Goal: Task Accomplishment & Management: Manage account settings

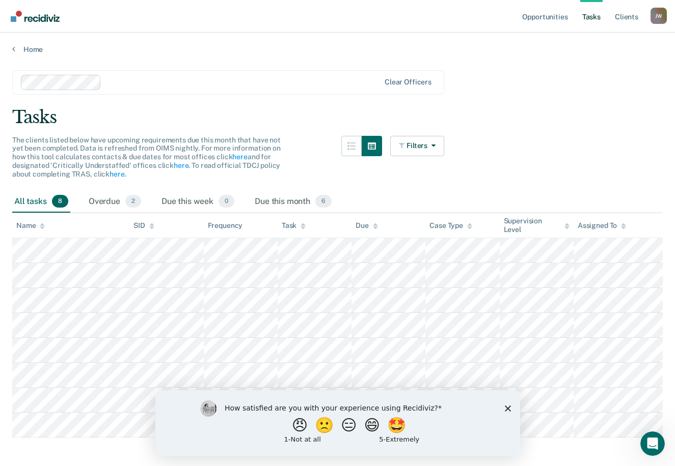
scroll to position [18, 0]
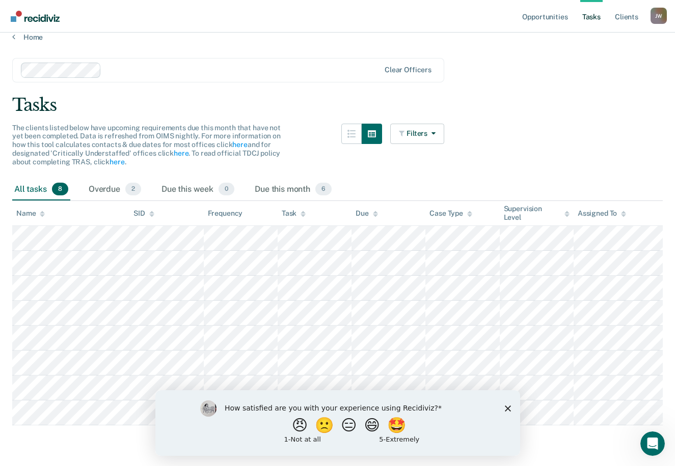
click at [506, 407] on polygon "Close survey" at bounding box center [507, 408] width 6 height 6
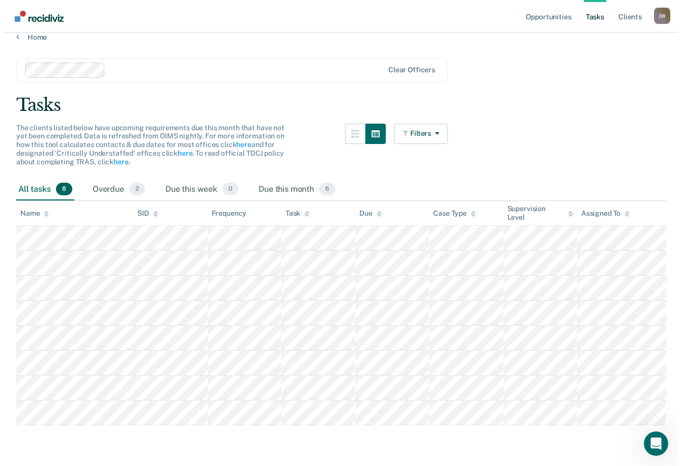
scroll to position [0, 0]
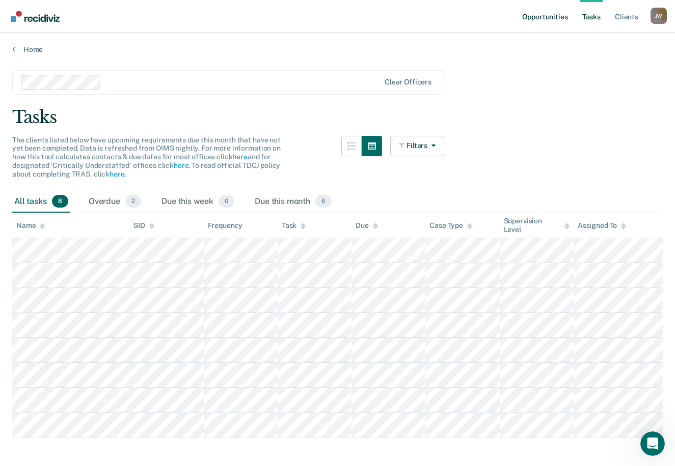
click at [558, 17] on link "Opportunities" at bounding box center [544, 16] width 49 height 33
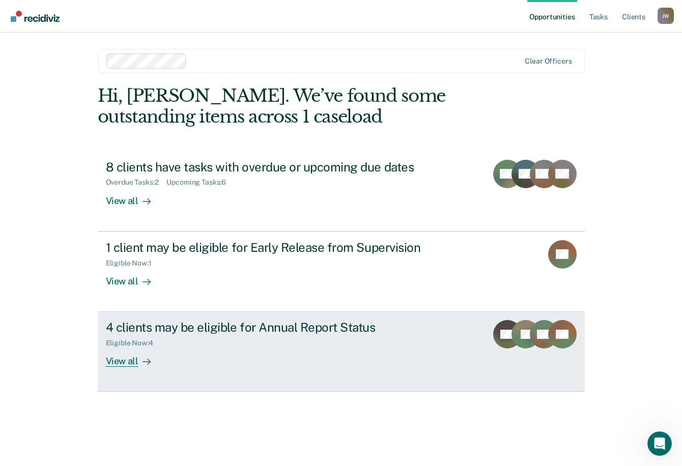
click at [392, 343] on div "Eligible Now : 4" at bounding box center [284, 341] width 357 height 13
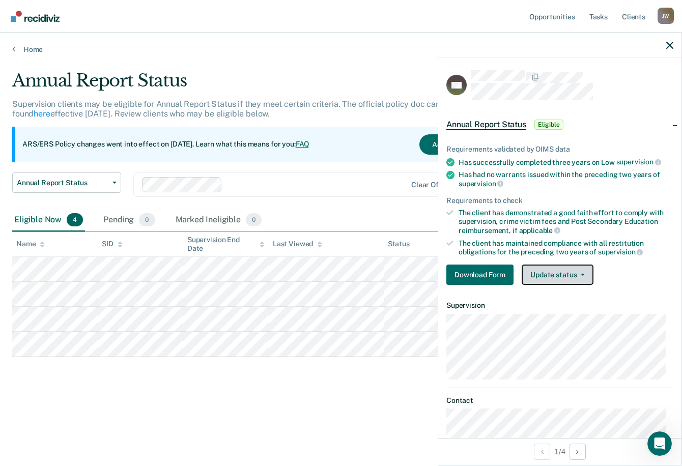
click at [538, 275] on button "Update status" at bounding box center [558, 275] width 72 height 20
click at [558, 278] on button "Update status" at bounding box center [558, 275] width 72 height 20
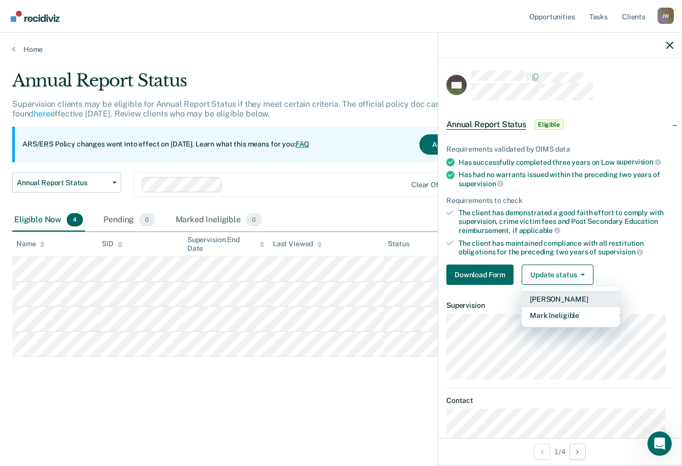
click at [574, 297] on button "Mark Pending" at bounding box center [571, 299] width 98 height 16
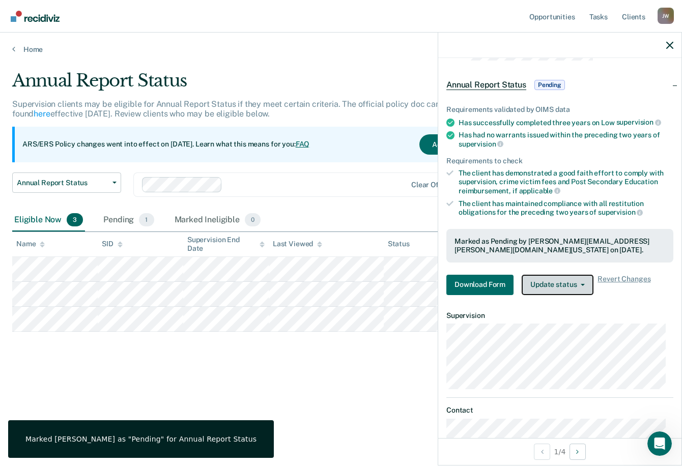
scroll to position [81, 0]
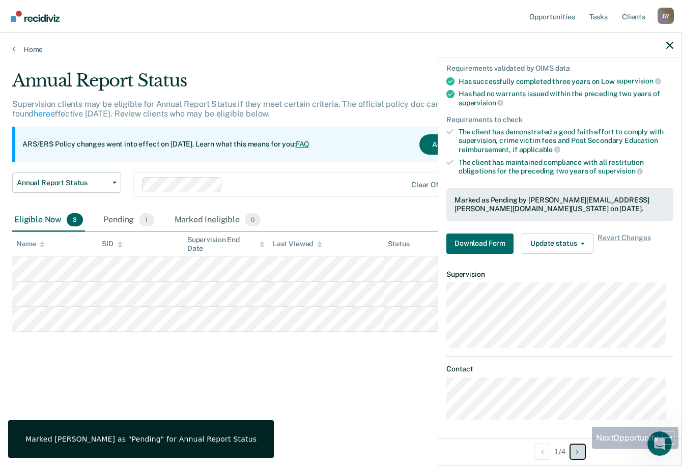
click at [582, 450] on button "Next Opportunity" at bounding box center [578, 452] width 16 height 16
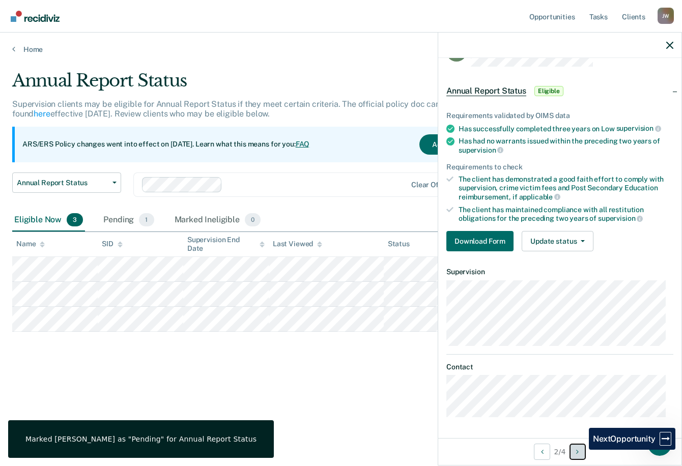
scroll to position [8, 0]
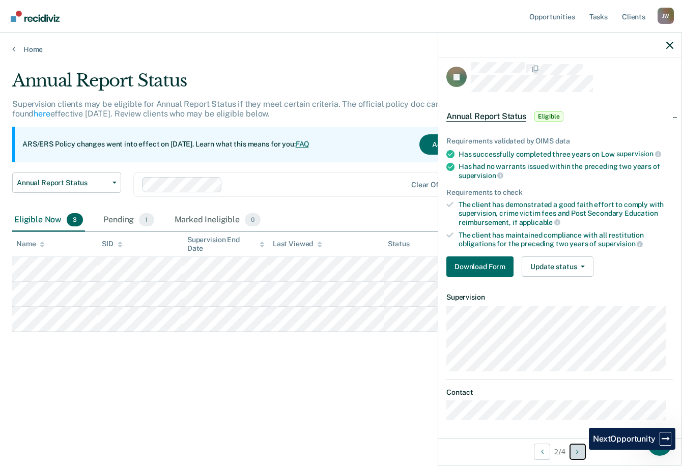
click at [582, 450] on button "Next Opportunity" at bounding box center [578, 452] width 16 height 16
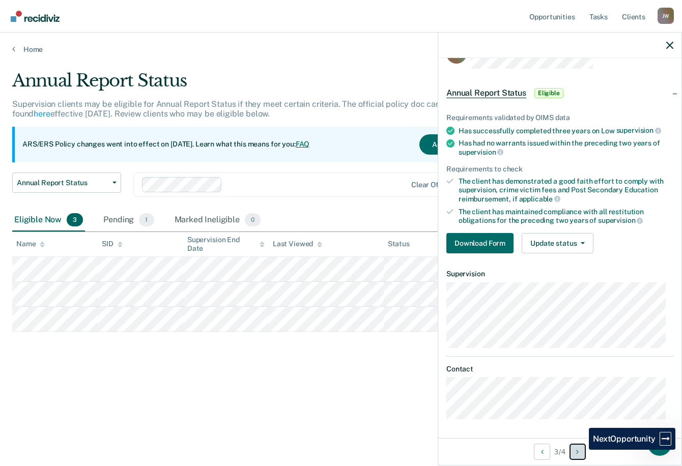
click at [582, 450] on button "Next Opportunity" at bounding box center [578, 452] width 16 height 16
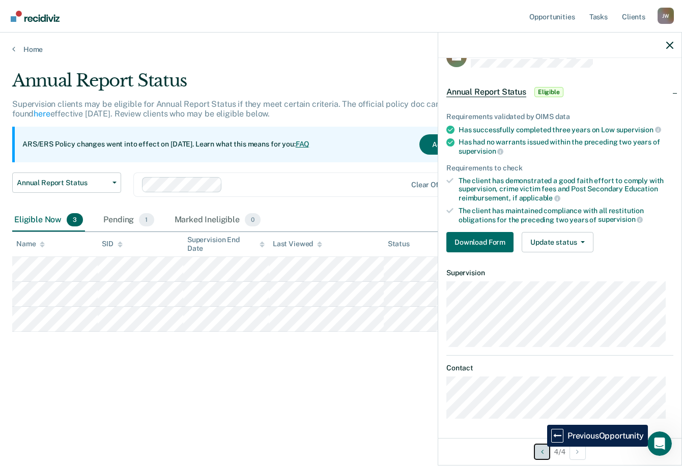
click at [540, 447] on button "Previous Opportunity" at bounding box center [542, 452] width 16 height 16
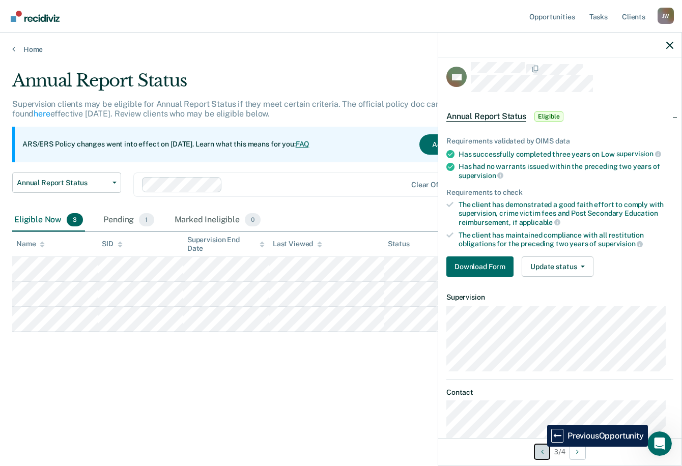
click at [540, 447] on button "Previous Opportunity" at bounding box center [542, 452] width 16 height 16
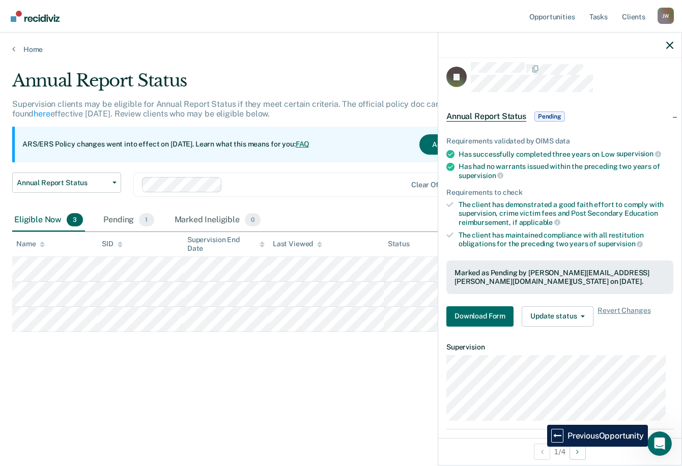
scroll to position [81, 0]
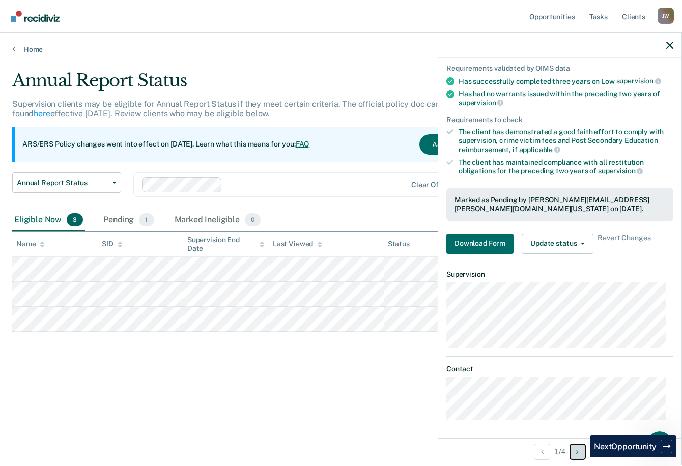
click at [583, 455] on button "Next Opportunity" at bounding box center [578, 452] width 16 height 16
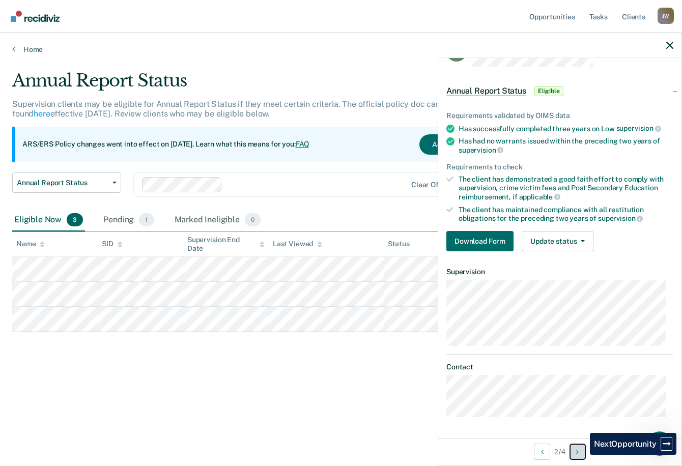
scroll to position [8, 0]
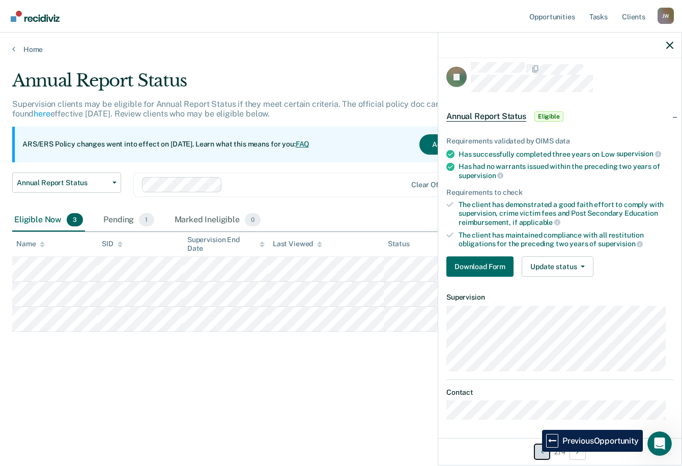
click at [535, 452] on button "Previous Opportunity" at bounding box center [542, 452] width 16 height 16
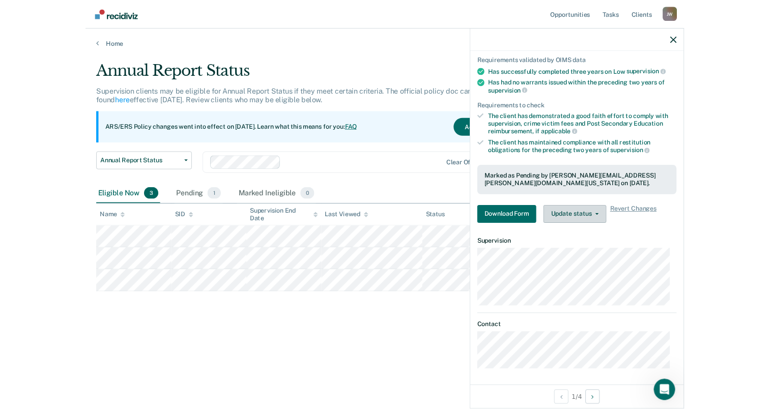
scroll to position [0, 0]
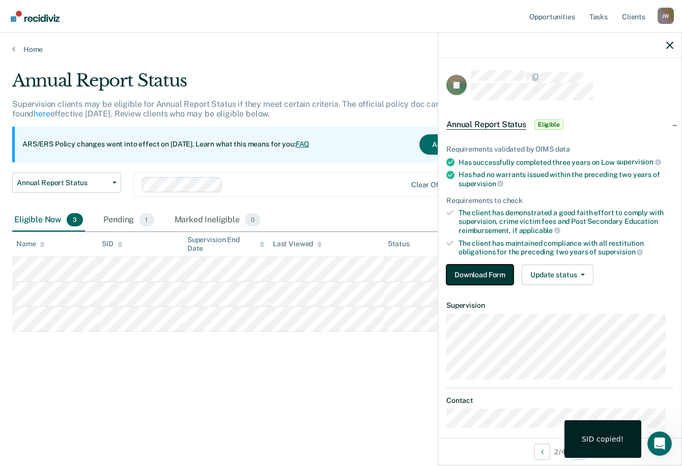
click at [486, 275] on button "Download Form" at bounding box center [480, 275] width 67 height 20
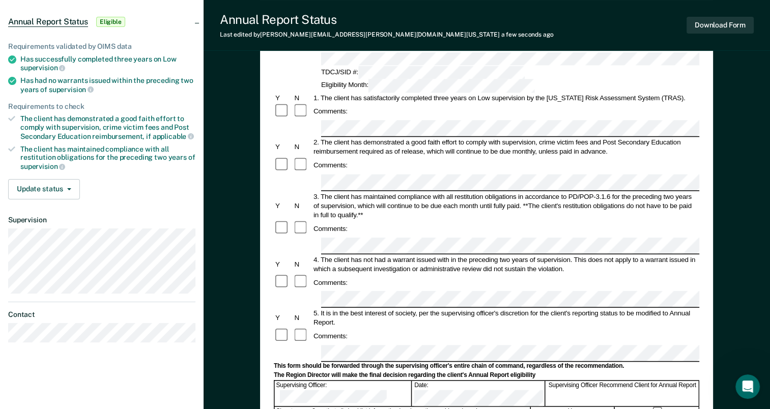
scroll to position [91, 0]
click at [682, 24] on button "Download Form" at bounding box center [720, 25] width 67 height 17
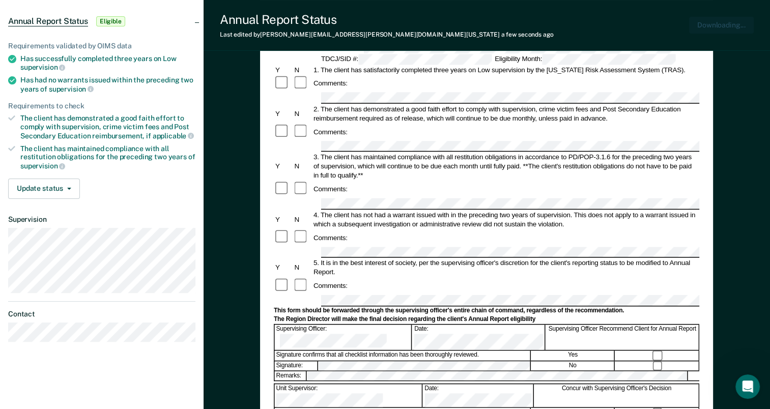
scroll to position [0, 0]
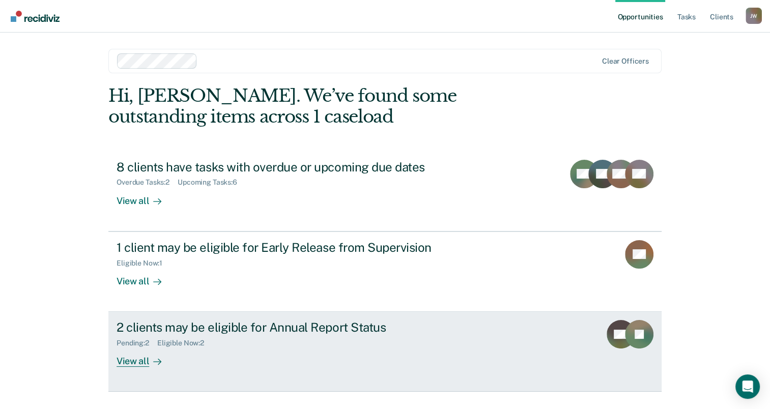
click at [154, 322] on div "2 clients may be eligible for Annual Report Status" at bounding box center [295, 327] width 357 height 15
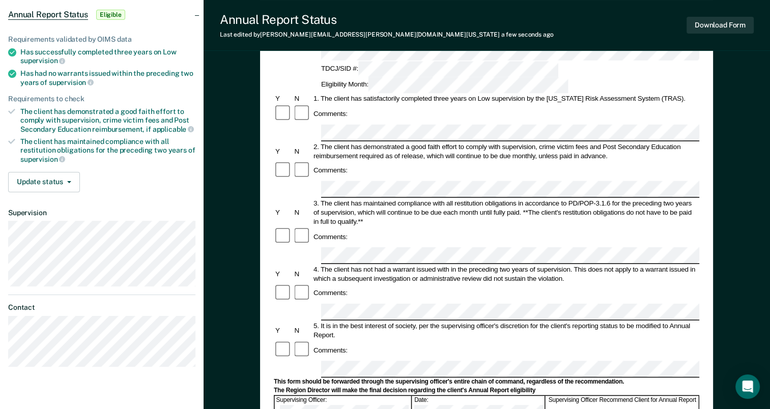
scroll to position [153, 0]
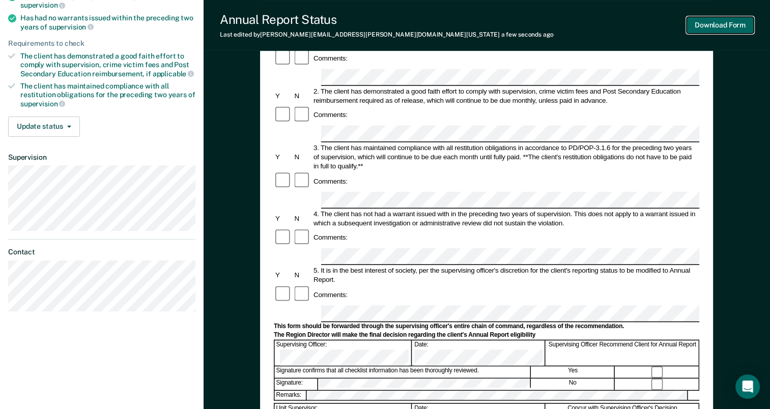
click at [708, 26] on button "Download Form" at bounding box center [720, 25] width 67 height 17
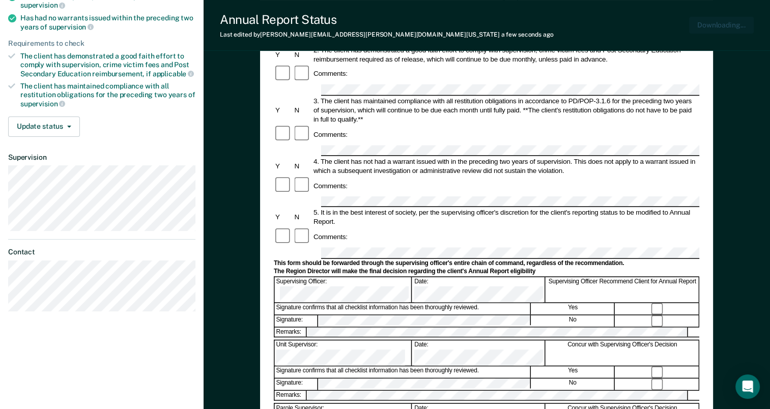
scroll to position [0, 0]
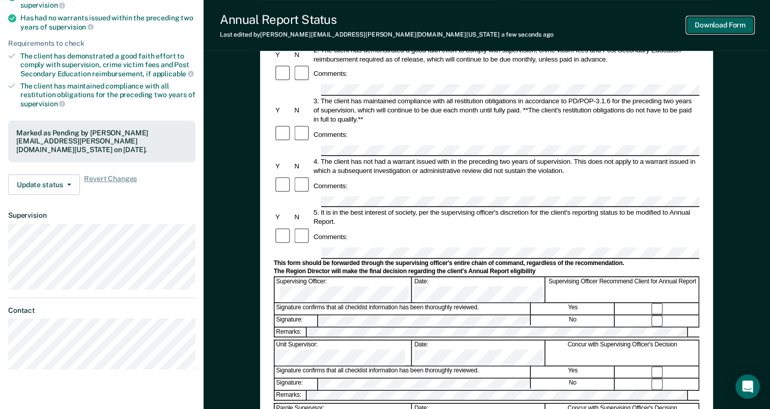
click at [693, 26] on button "Download Form" at bounding box center [720, 25] width 67 height 17
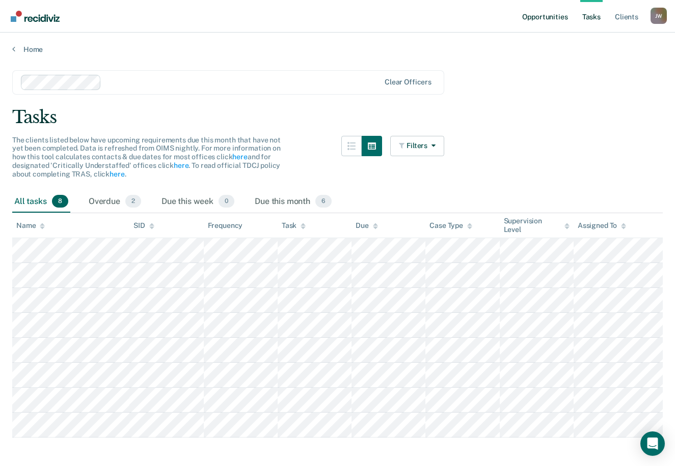
click at [556, 22] on link "Opportunities" at bounding box center [544, 16] width 49 height 33
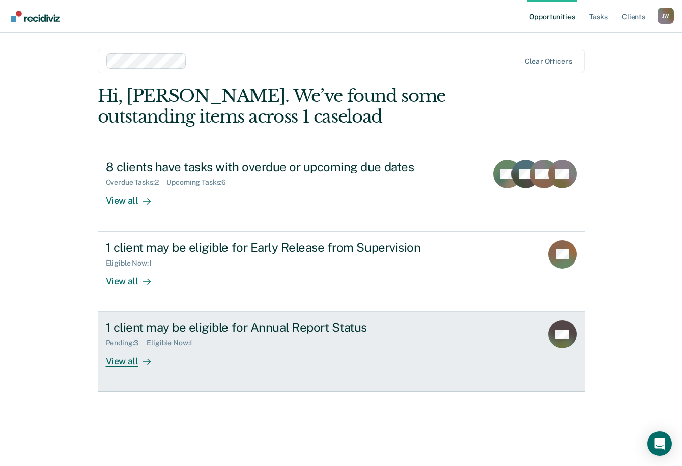
click at [317, 352] on div "1 client may be eligible for Annual Report Status Pending : 3 Eligible Now : 1 …" at bounding box center [297, 343] width 382 height 47
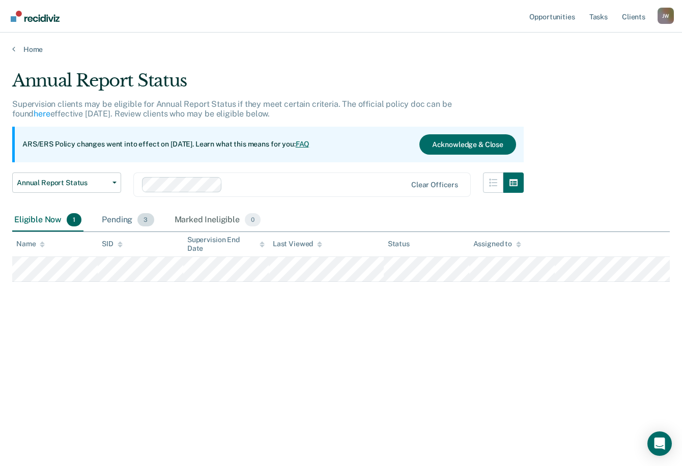
click at [113, 225] on div "Pending 3" at bounding box center [128, 220] width 56 height 22
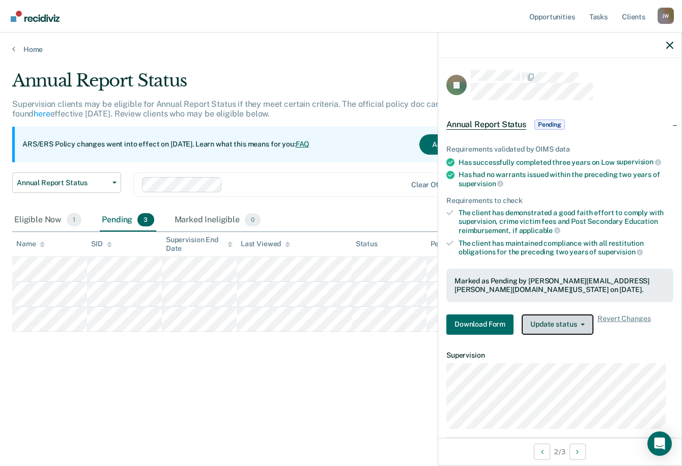
click at [547, 324] on button "Update status" at bounding box center [558, 325] width 72 height 20
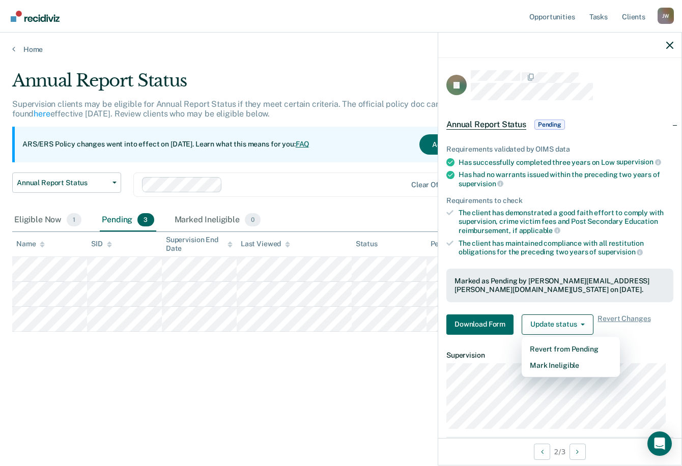
click at [506, 280] on div "Marked as Pending by [PERSON_NAME][EMAIL_ADDRESS][PERSON_NAME][DOMAIN_NAME][US_…" at bounding box center [560, 285] width 211 height 17
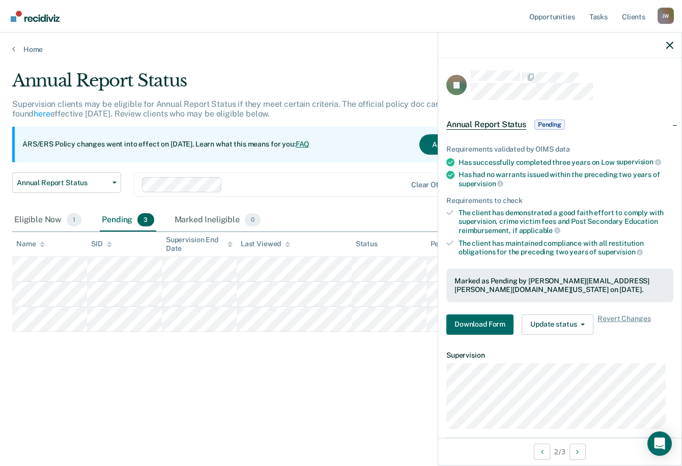
click at [495, 120] on span "Annual Report Status" at bounding box center [487, 125] width 80 height 10
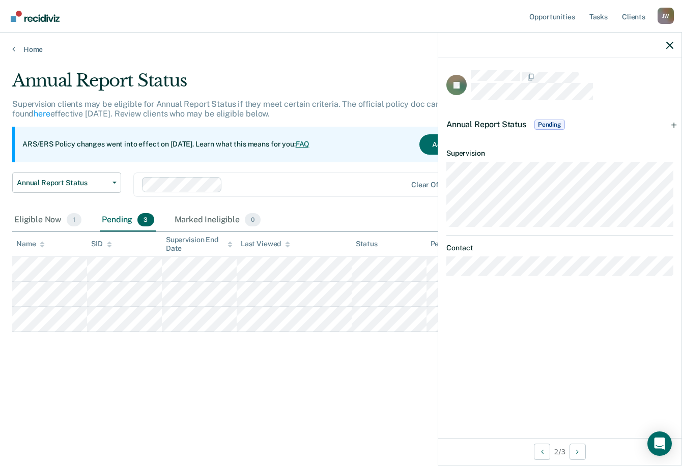
click at [495, 114] on div "Annual Report Status Pending" at bounding box center [559, 124] width 243 height 33
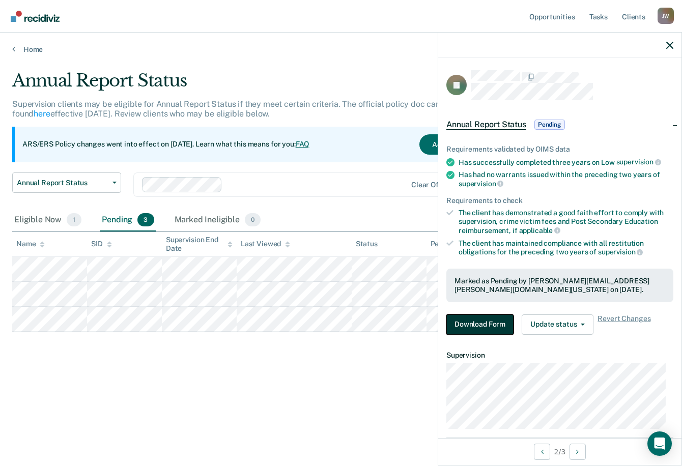
click at [480, 321] on button "Download Form" at bounding box center [480, 325] width 67 height 20
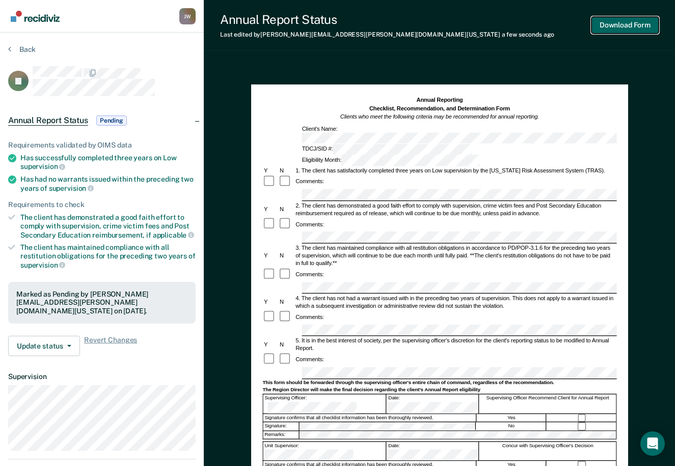
click at [610, 23] on button "Download Form" at bounding box center [624, 25] width 67 height 17
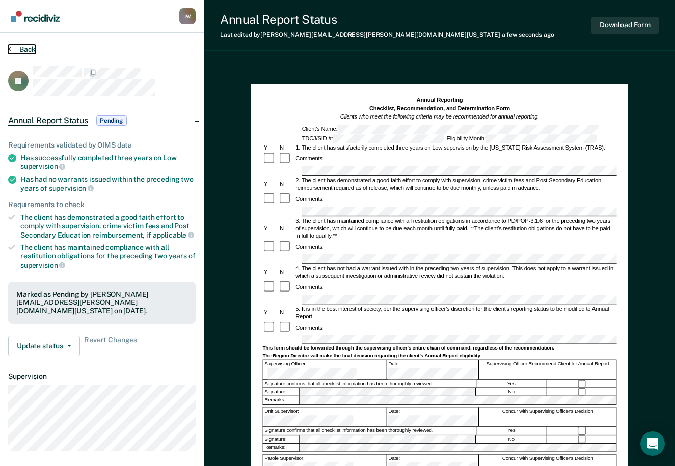
click at [10, 47] on icon at bounding box center [9, 49] width 3 height 8
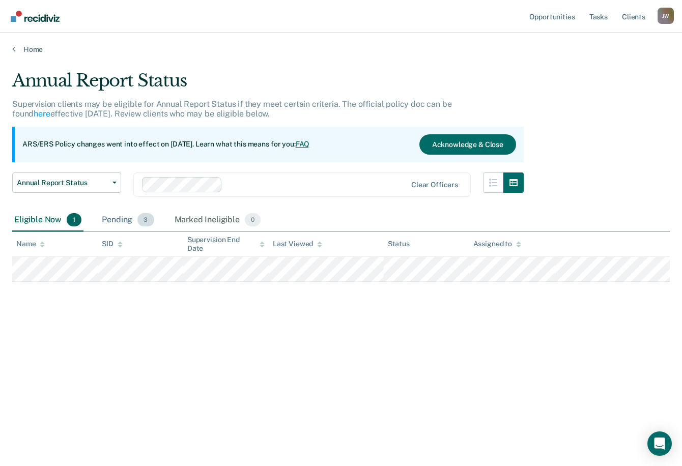
click at [109, 222] on div "Pending 3" at bounding box center [128, 220] width 56 height 22
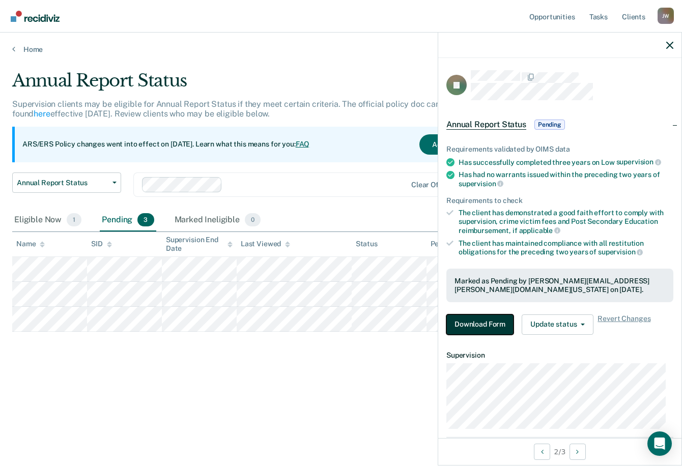
click at [487, 326] on button "Download Form" at bounding box center [480, 325] width 67 height 20
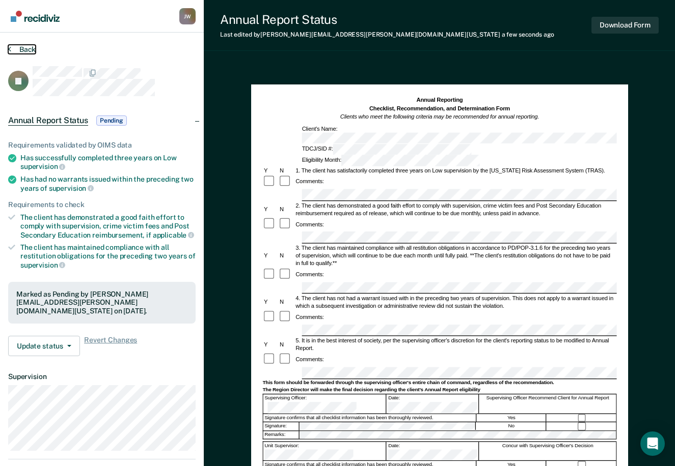
click at [12, 46] on button "Back" at bounding box center [21, 49] width 27 height 9
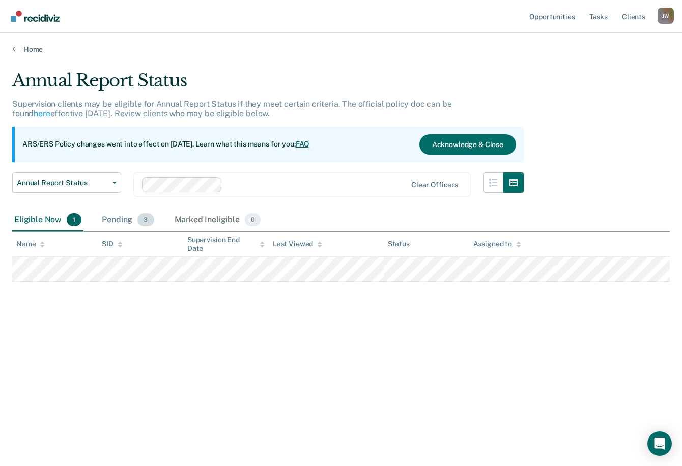
click at [117, 224] on div "Pending 3" at bounding box center [128, 220] width 56 height 22
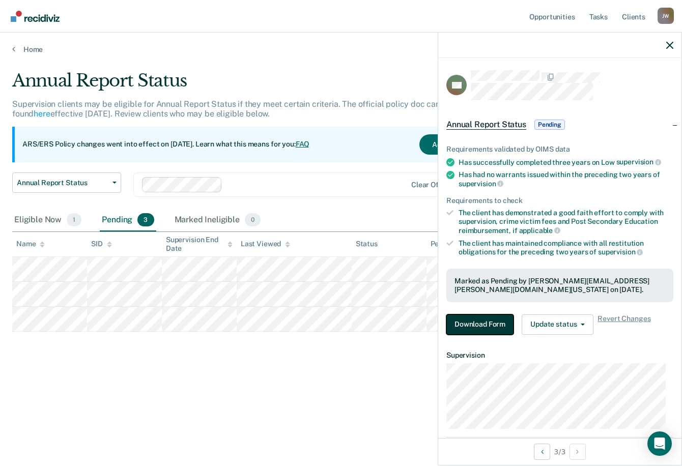
click at [484, 328] on button "Download Form" at bounding box center [480, 325] width 67 height 20
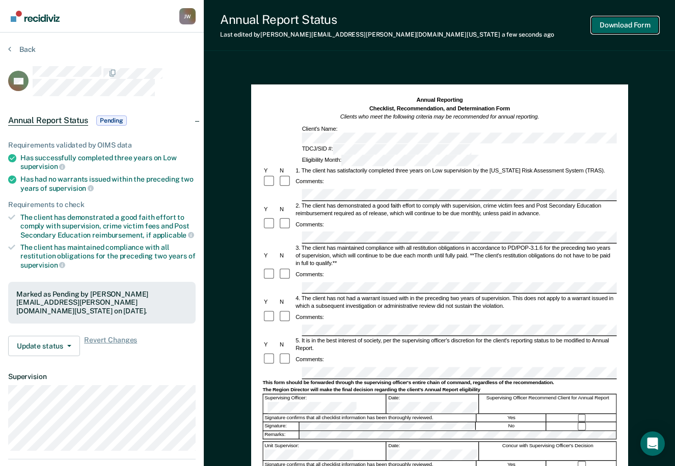
click at [632, 28] on button "Download Form" at bounding box center [624, 25] width 67 height 17
